Goal: Book appointment/travel/reservation

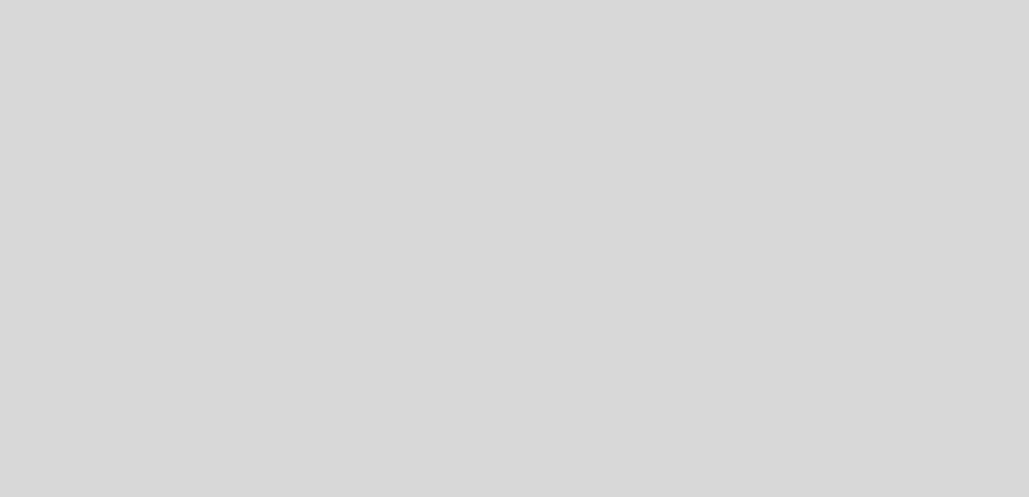
select select "es"
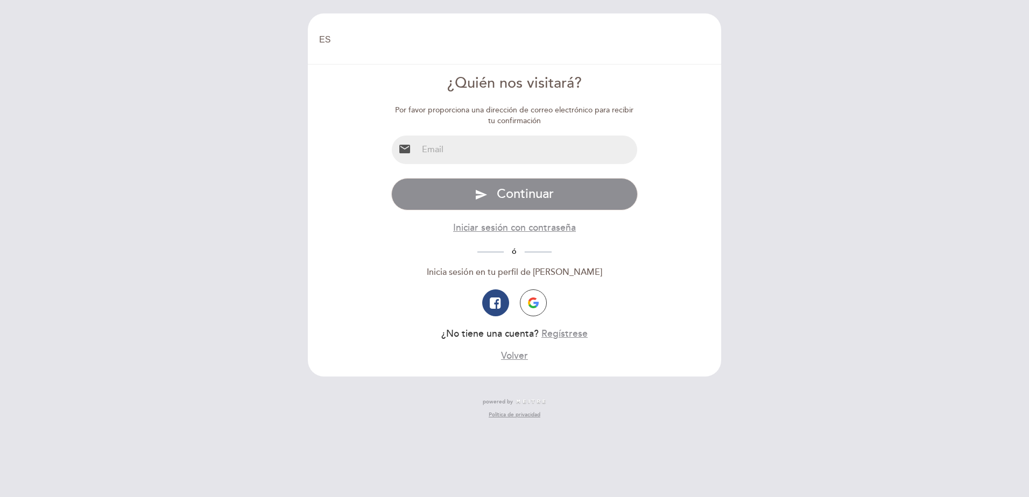
click at [485, 154] on input "email" at bounding box center [527, 150] width 220 height 29
type input "[PERSON_NAME][EMAIL_ADDRESS][PERSON_NAME][DOMAIN_NAME]"
click at [540, 153] on input "[PERSON_NAME][EMAIL_ADDRESS][PERSON_NAME][DOMAIN_NAME]" at bounding box center [527, 150] width 220 height 29
drag, startPoint x: 540, startPoint y: 153, endPoint x: 406, endPoint y: 145, distance: 134.2
click at [406, 145] on div "email [PERSON_NAME][EMAIL_ADDRESS][PERSON_NAME][DOMAIN_NAME]" at bounding box center [514, 150] width 247 height 30
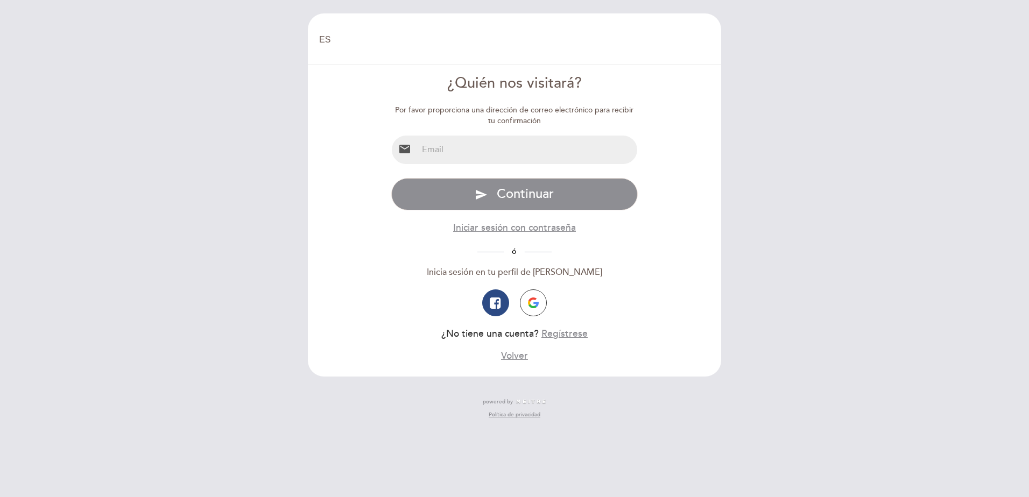
click at [454, 135] on div "email" at bounding box center [514, 150] width 247 height 30
click at [453, 147] on input "email" at bounding box center [527, 150] width 220 height 29
type input "[PERSON_NAME][EMAIL_ADDRESS][PERSON_NAME][DOMAIN_NAME]"
drag, startPoint x: 499, startPoint y: 148, endPoint x: 418, endPoint y: 150, distance: 80.7
click at [418, 150] on input "[PERSON_NAME][EMAIL_ADDRESS][PERSON_NAME][DOMAIN_NAME]" at bounding box center [527, 150] width 220 height 29
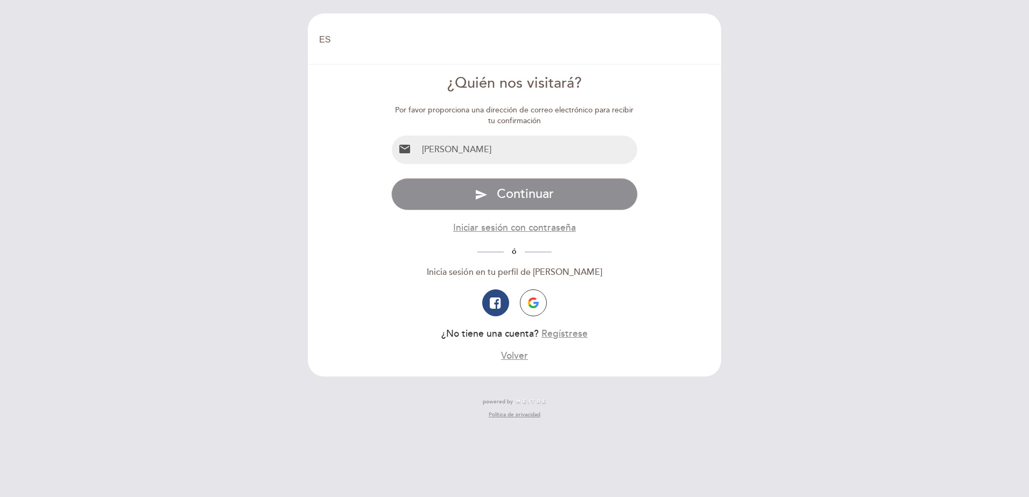
type input "[EMAIL_ADDRESS][DOMAIN_NAME]"
click at [647, 250] on form "¿Quién nos visitará? Por favor proporciona una dirección de correo electrónico …" at bounding box center [514, 217] width 398 height 289
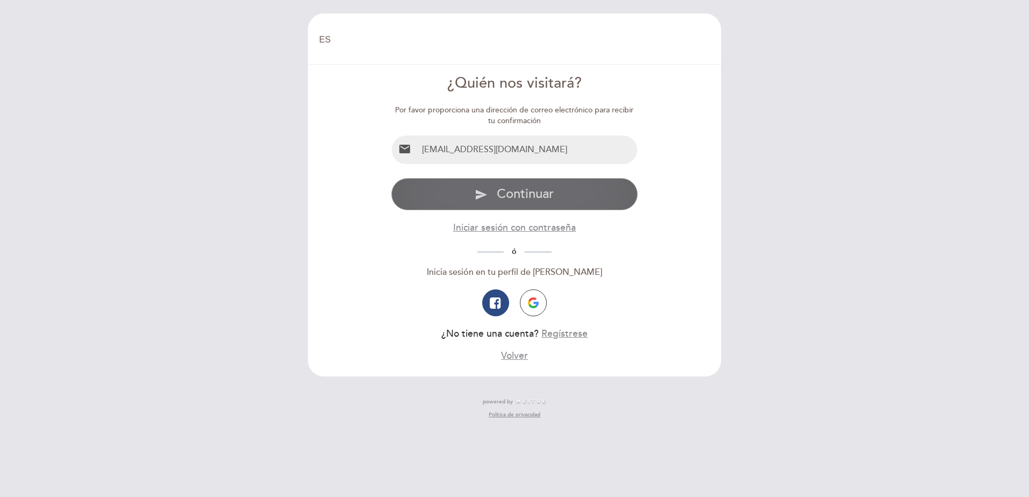
click at [536, 198] on span "Continuar" at bounding box center [525, 194] width 57 height 16
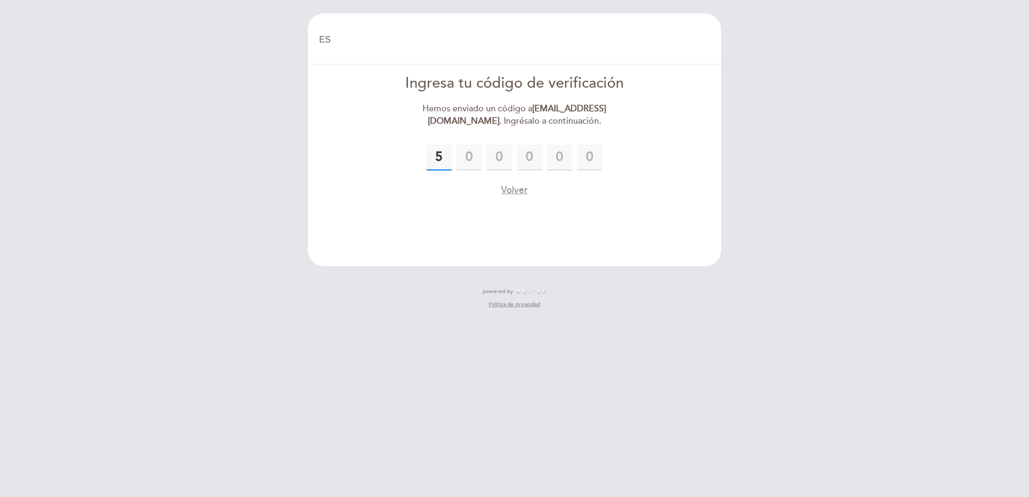
type input "5"
type input "1"
type input "6"
type input "2"
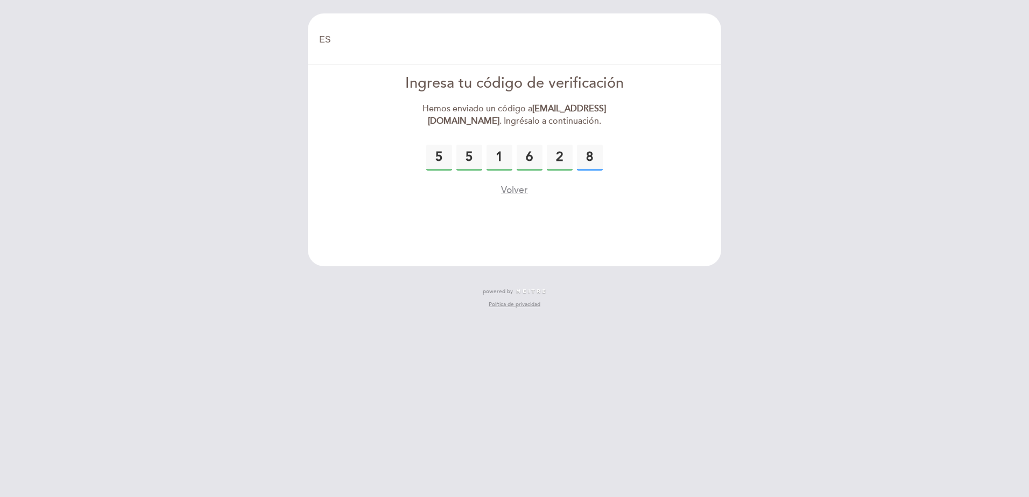
type input "8"
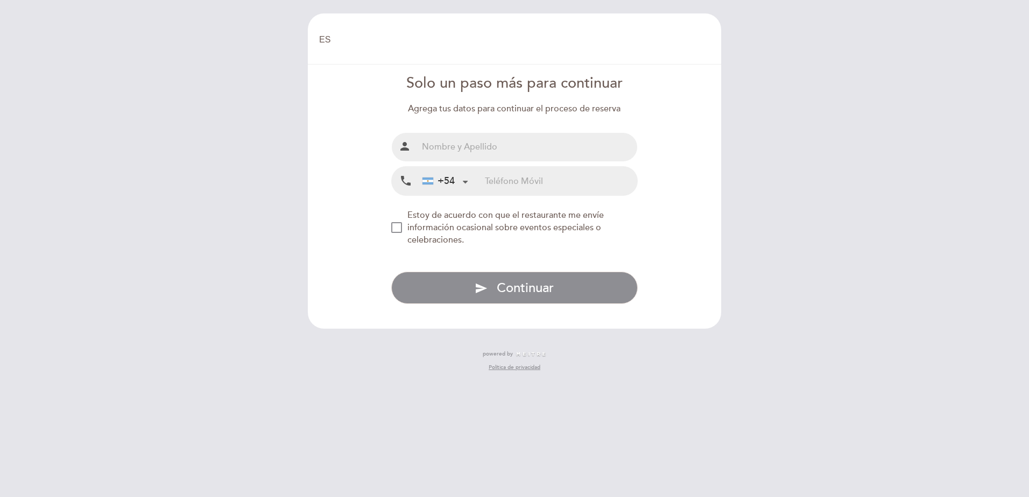
click at [550, 151] on input "text" at bounding box center [527, 147] width 220 height 29
click at [454, 139] on input "text" at bounding box center [527, 147] width 220 height 29
type input "[PERSON_NAME]"
click at [506, 178] on input "tel" at bounding box center [561, 181] width 152 height 29
type input "1132490907"
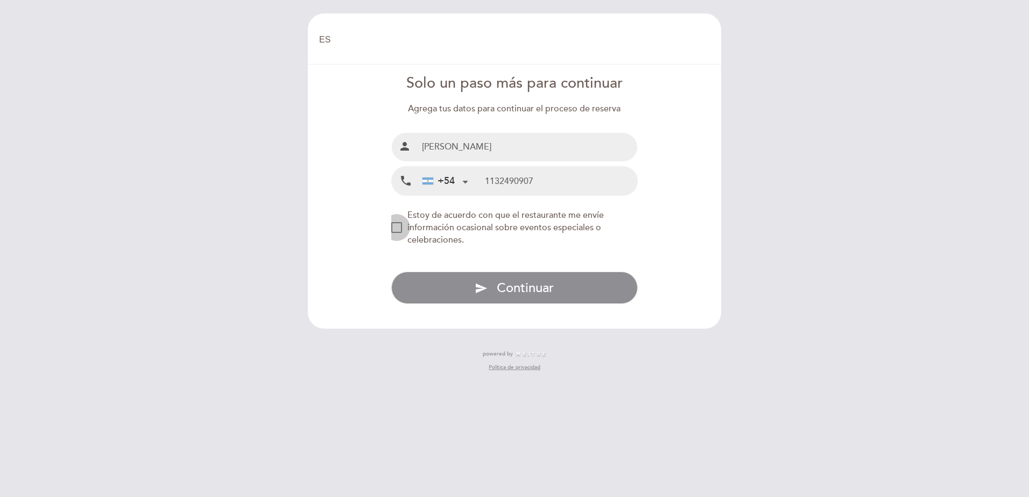
click at [402, 230] on div "NEW_MODAL_AGREE_RESTAURANT_SEND_OCCASIONAL_INFO" at bounding box center [396, 227] width 11 height 11
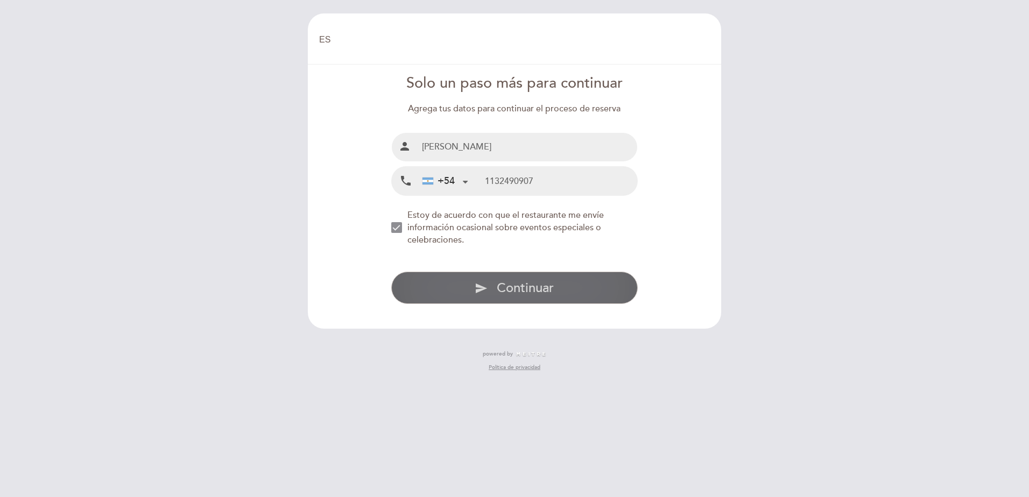
click at [534, 286] on span "Continuar" at bounding box center [525, 288] width 57 height 16
